Goal: Information Seeking & Learning: Check status

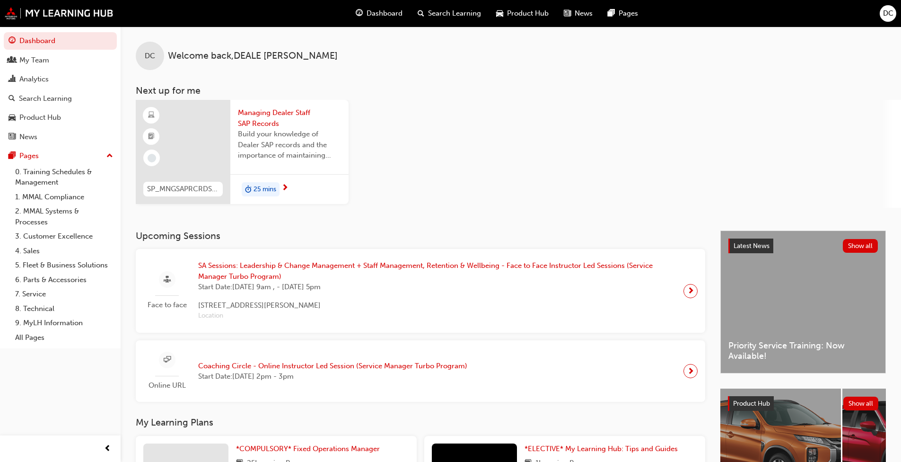
click at [676, 289] on div "SA Sessions: Leadership & Change Management + Staff Management, Retention & Wel…" at bounding box center [437, 290] width 493 height 61
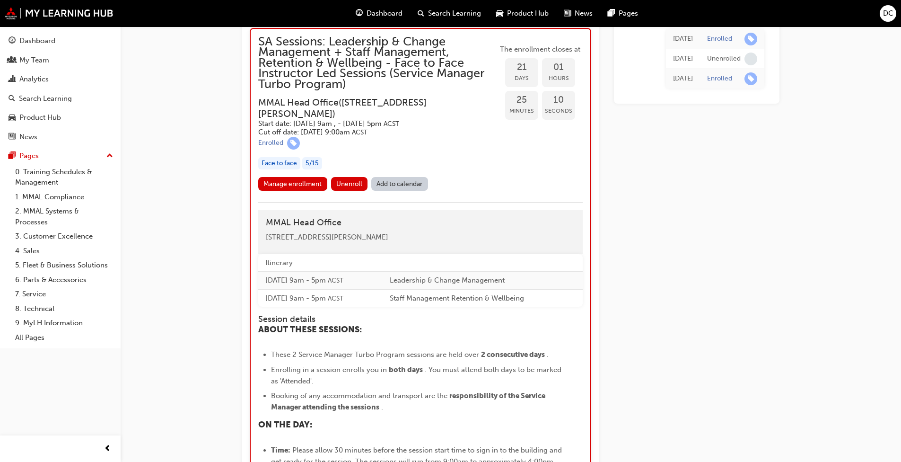
scroll to position [1259, 0]
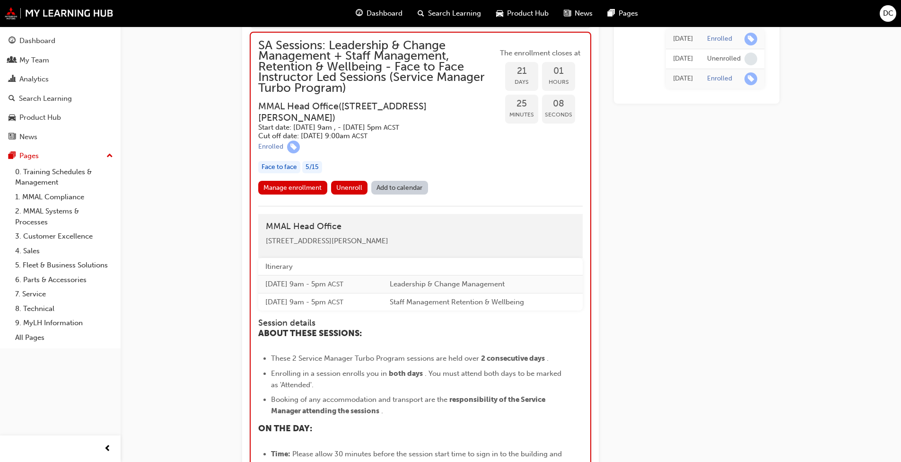
click at [305, 194] on link "Manage enrollment" at bounding box center [292, 188] width 69 height 14
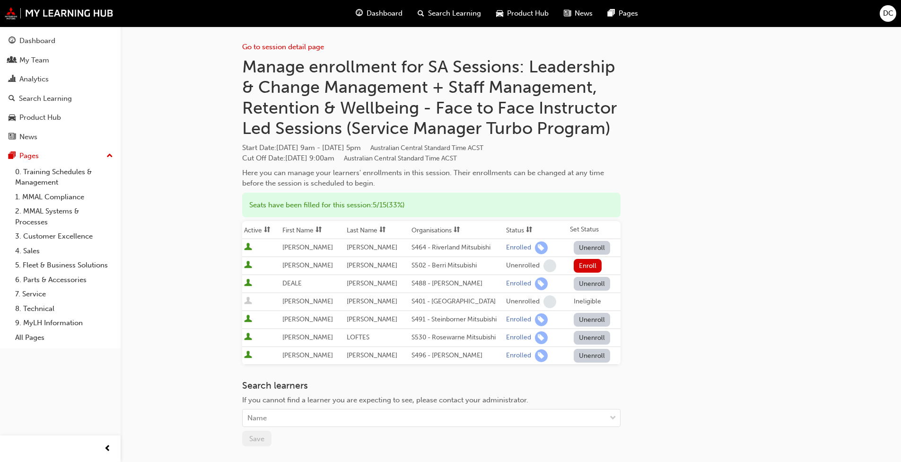
click at [52, 82] on div "Analytics" at bounding box center [61, 79] width 104 height 12
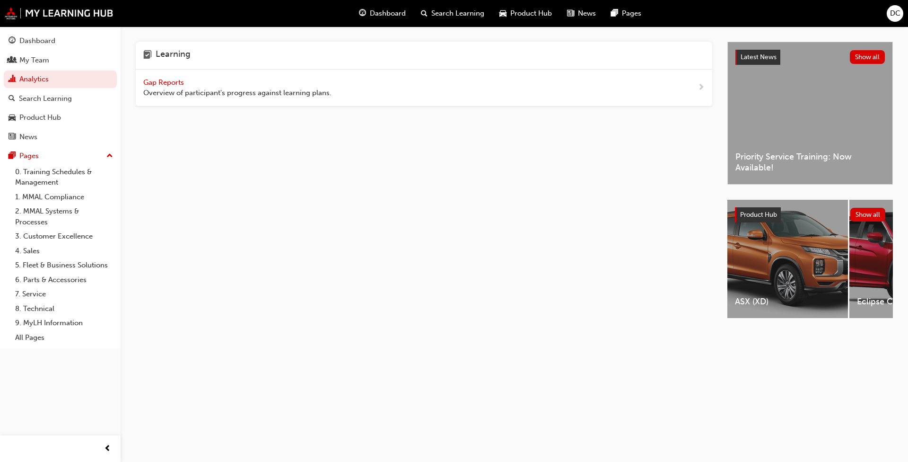
click at [175, 82] on span "Gap Reports" at bounding box center [164, 82] width 43 height 9
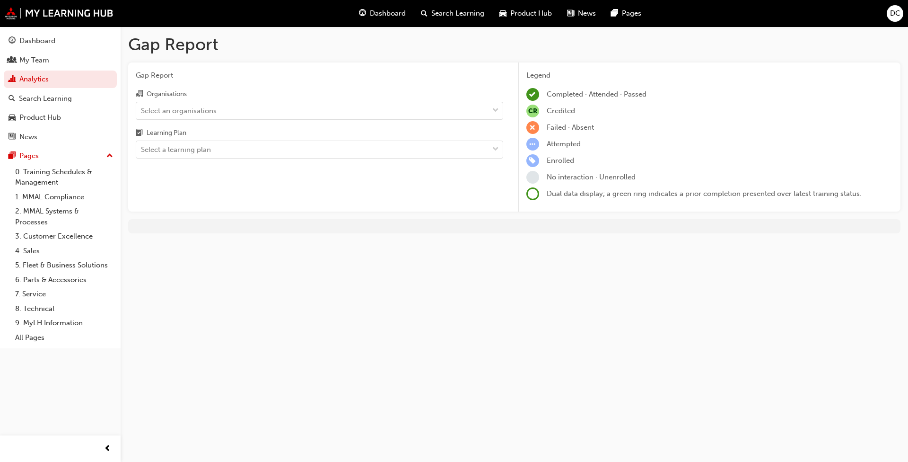
click at [436, 119] on div "Select an organisations" at bounding box center [319, 111] width 367 height 18
click at [142, 114] on input "Organisations Select an organisations" at bounding box center [141, 110] width 1 height 8
click at [434, 111] on div "Select an organisations" at bounding box center [312, 110] width 352 height 17
click at [142, 111] on input "Organisations 0 results available. Select is focused ,type to refine list, pres…" at bounding box center [141, 110] width 1 height 8
click at [368, 105] on div "Select an organisations" at bounding box center [312, 110] width 352 height 17
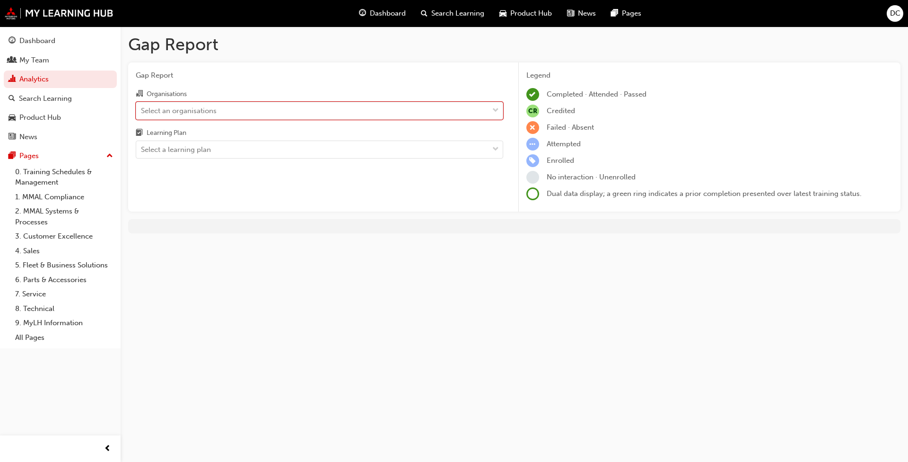
click at [142, 106] on input "Organisations 0 results available. Select is focused ,type to refine list, pres…" at bounding box center [141, 110] width 1 height 8
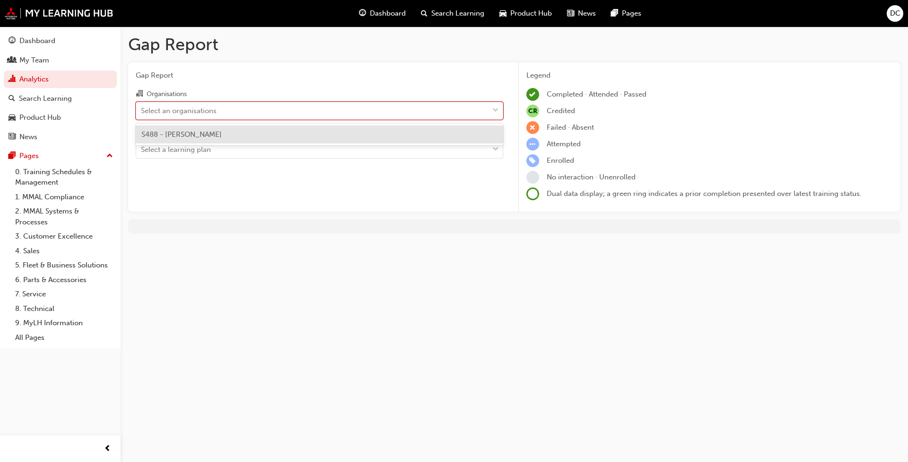
click at [356, 134] on div "S488 - [PERSON_NAME]" at bounding box center [319, 134] width 367 height 18
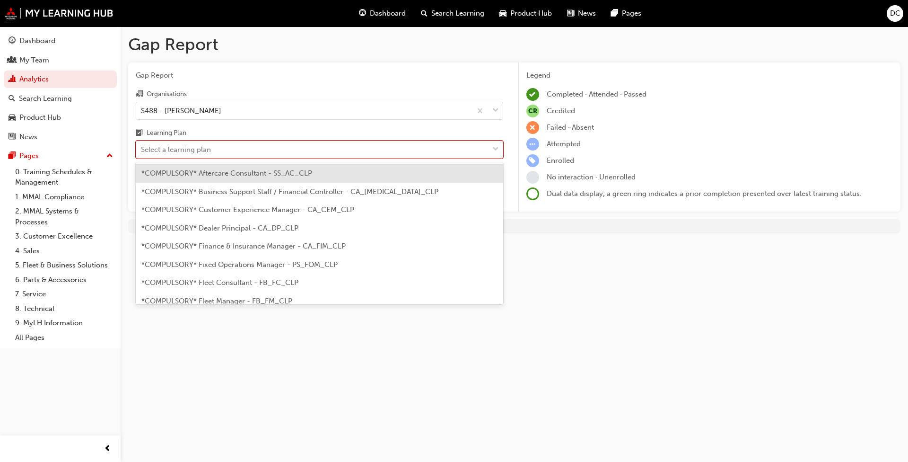
click at [352, 153] on div "Select a learning plan" at bounding box center [312, 149] width 352 height 17
click at [142, 153] on input "Learning Plan option *COMPULSORY* Aftercare Consultant - SS_AC_CLP focused, 1 o…" at bounding box center [141, 149] width 1 height 8
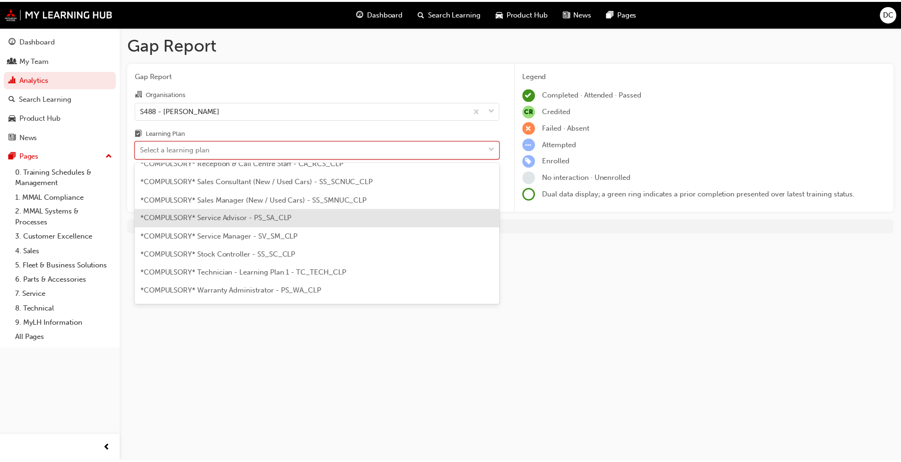
scroll to position [284, 0]
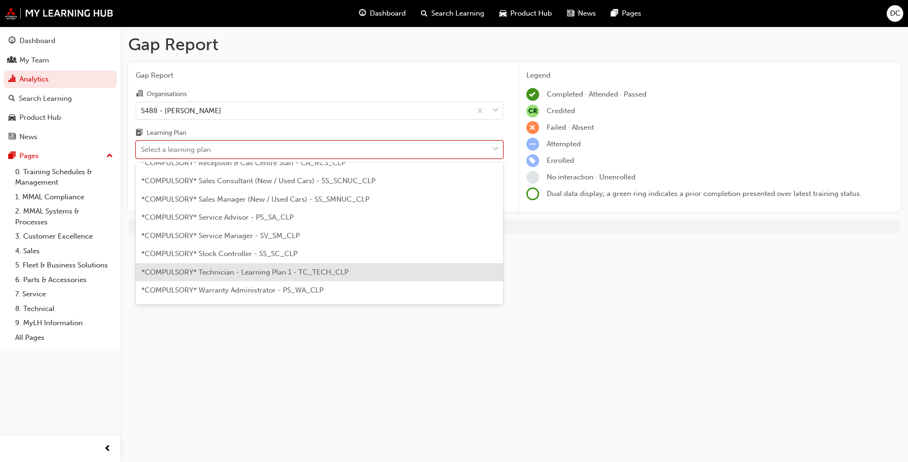
click at [263, 270] on span "*COMPULSORY* Technician - Learning Plan 1 - TC_TECH_CLP" at bounding box center [244, 272] width 207 height 9
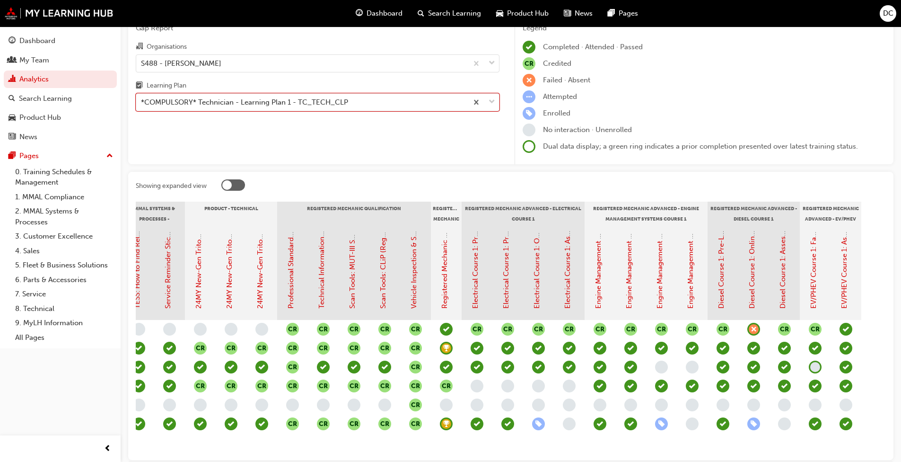
scroll to position [0, 326]
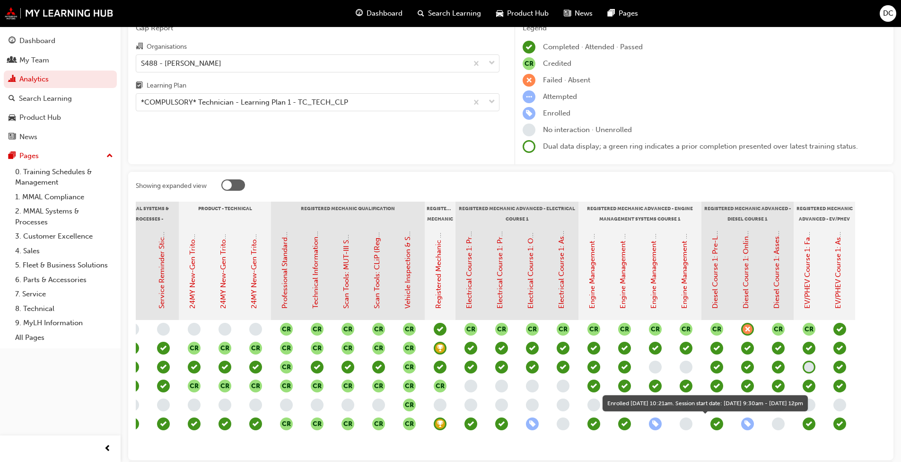
click at [749, 425] on span "learningRecordVerb_ENROLL-icon" at bounding box center [747, 423] width 13 height 13
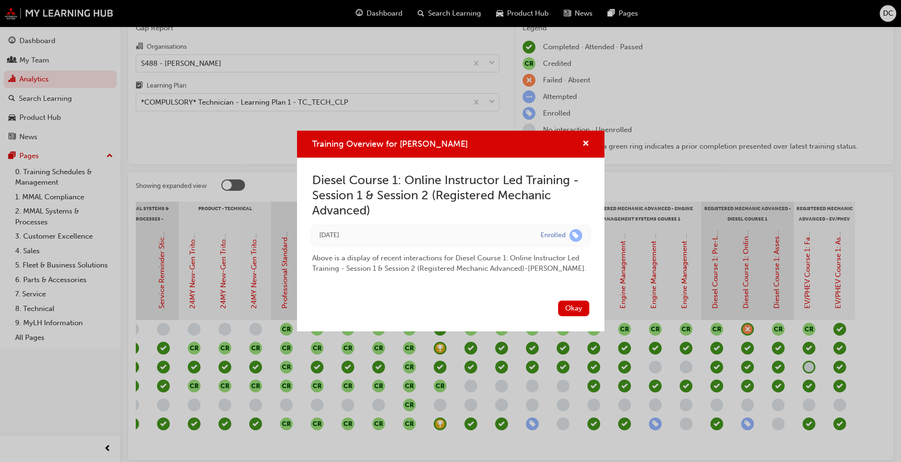
click at [564, 304] on button "Okay" at bounding box center [573, 308] width 31 height 16
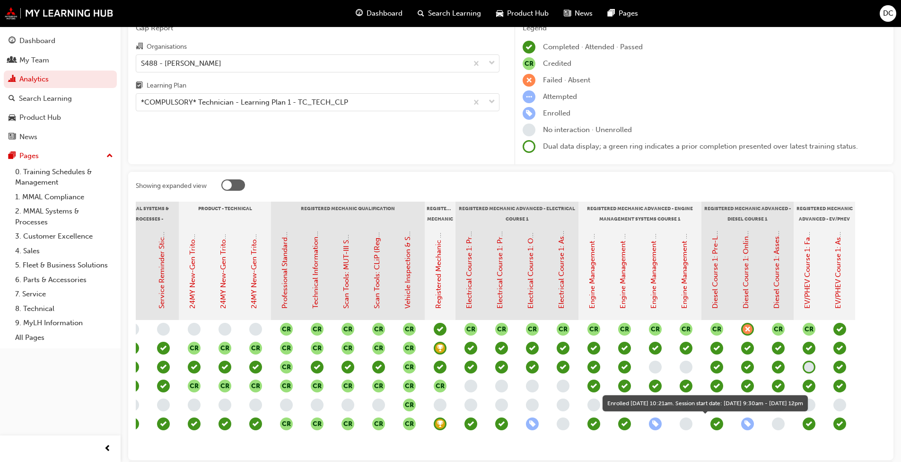
click at [746, 424] on span "learningRecordVerb_ENROLL-icon" at bounding box center [747, 423] width 13 height 13
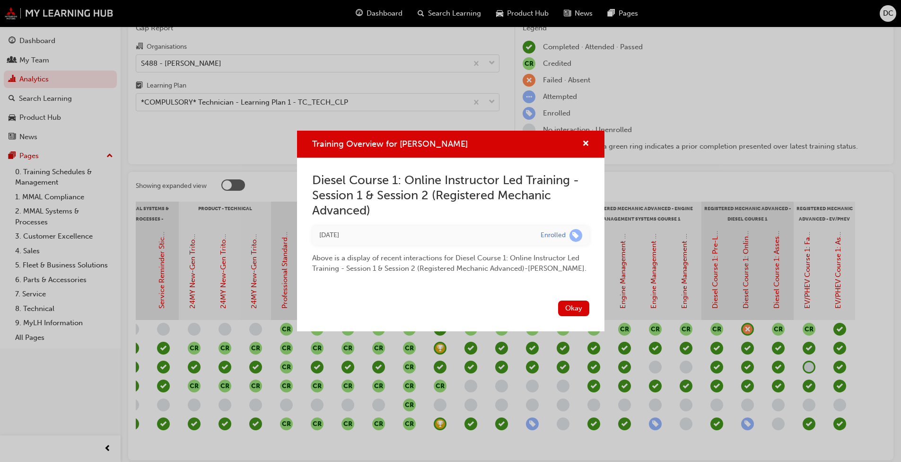
click at [574, 310] on button "Okay" at bounding box center [573, 308] width 31 height 16
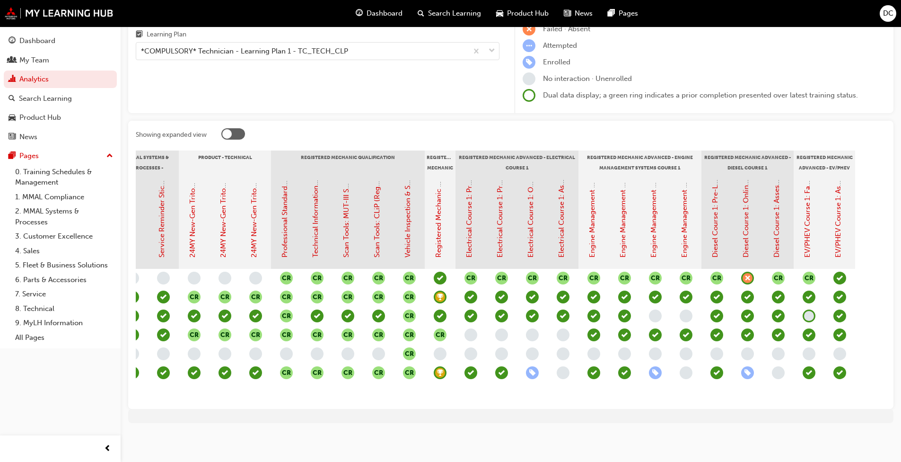
scroll to position [0, 0]
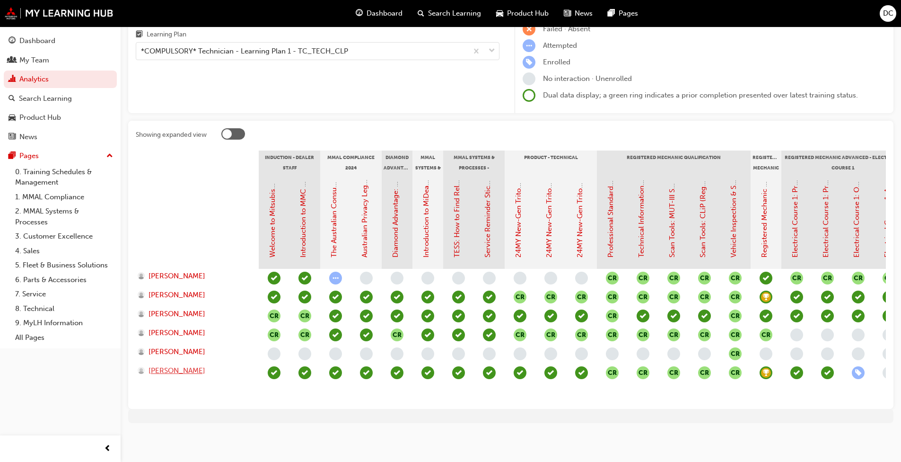
click at [176, 365] on span "[PERSON_NAME]" at bounding box center [176, 370] width 57 height 11
